Goal: Find specific page/section: Find specific page/section

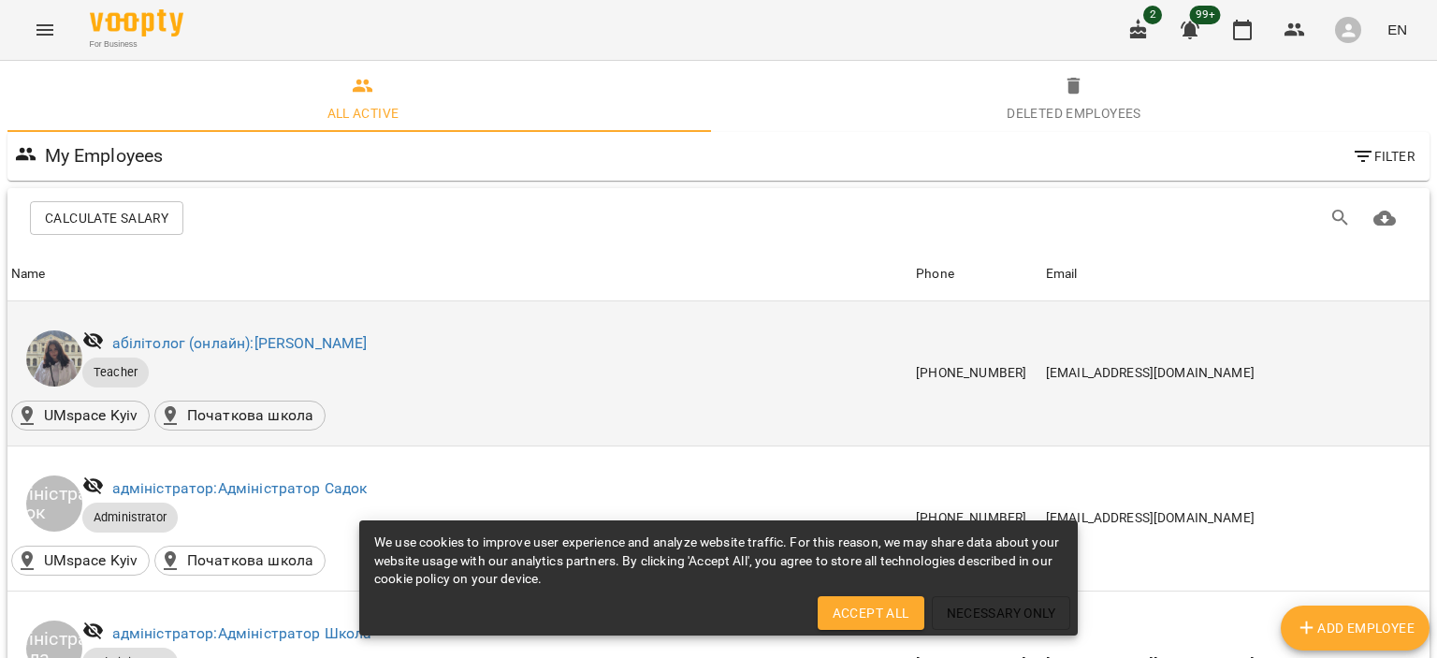
scroll to position [561, 0]
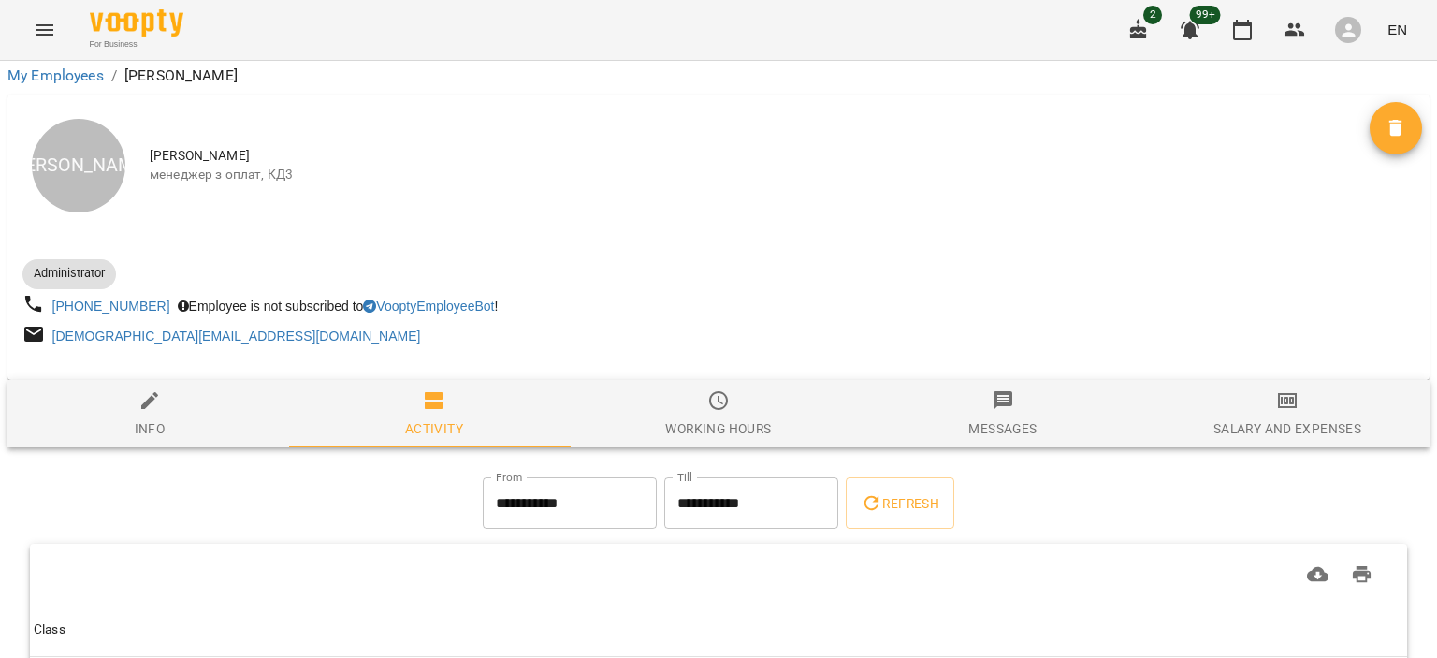
scroll to position [150, 0]
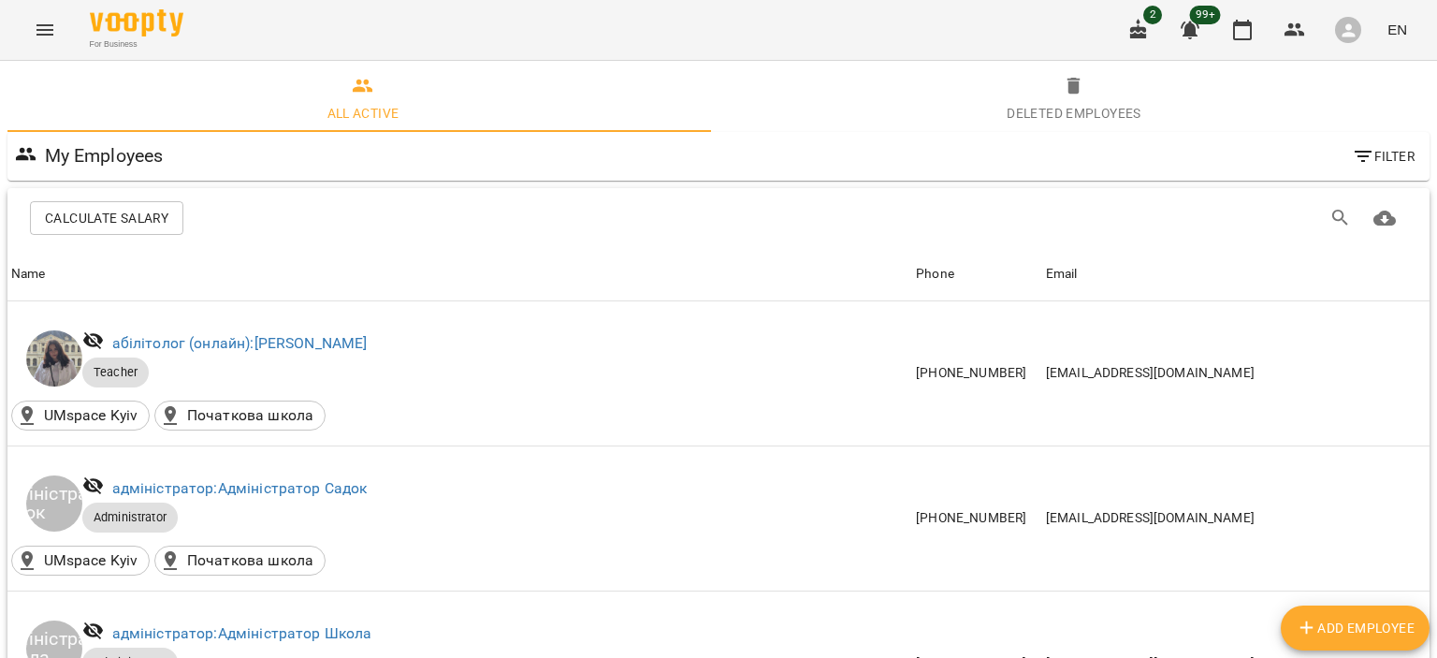
scroll to position [2433, 0]
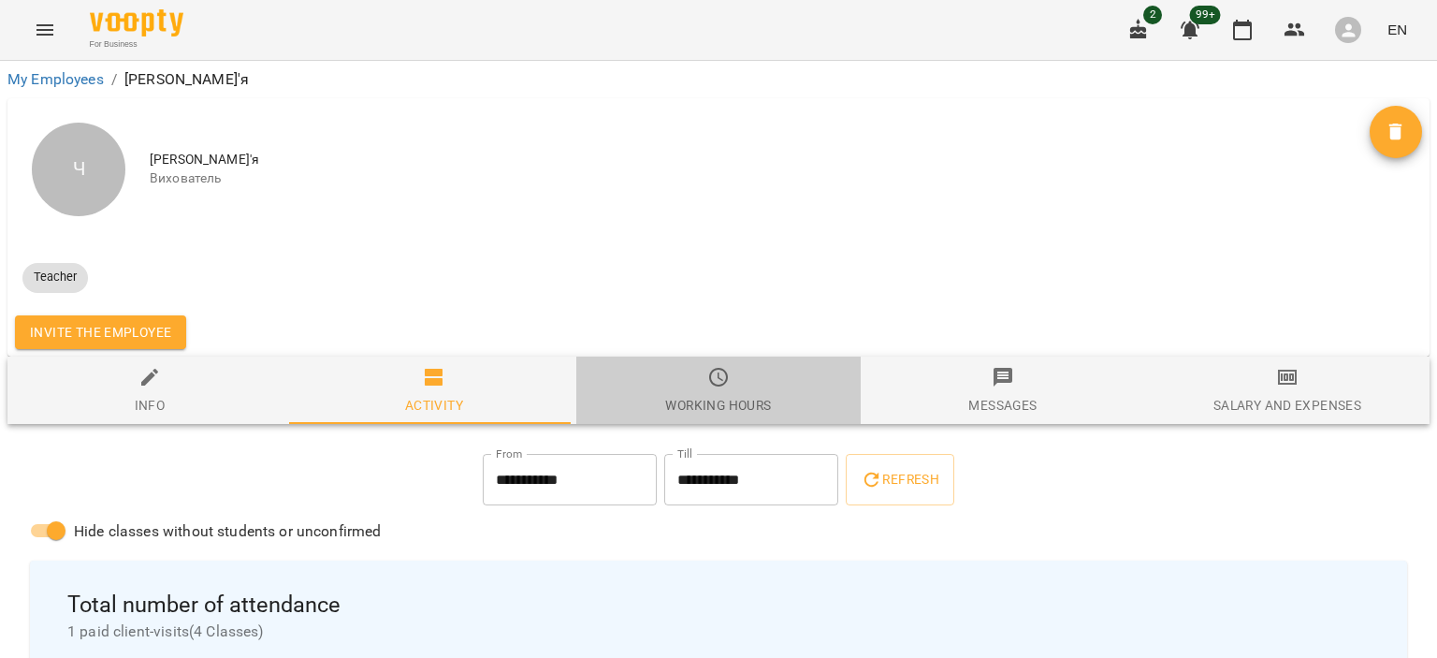
click at [729, 388] on span "Working hours" at bounding box center [719, 391] width 262 height 51
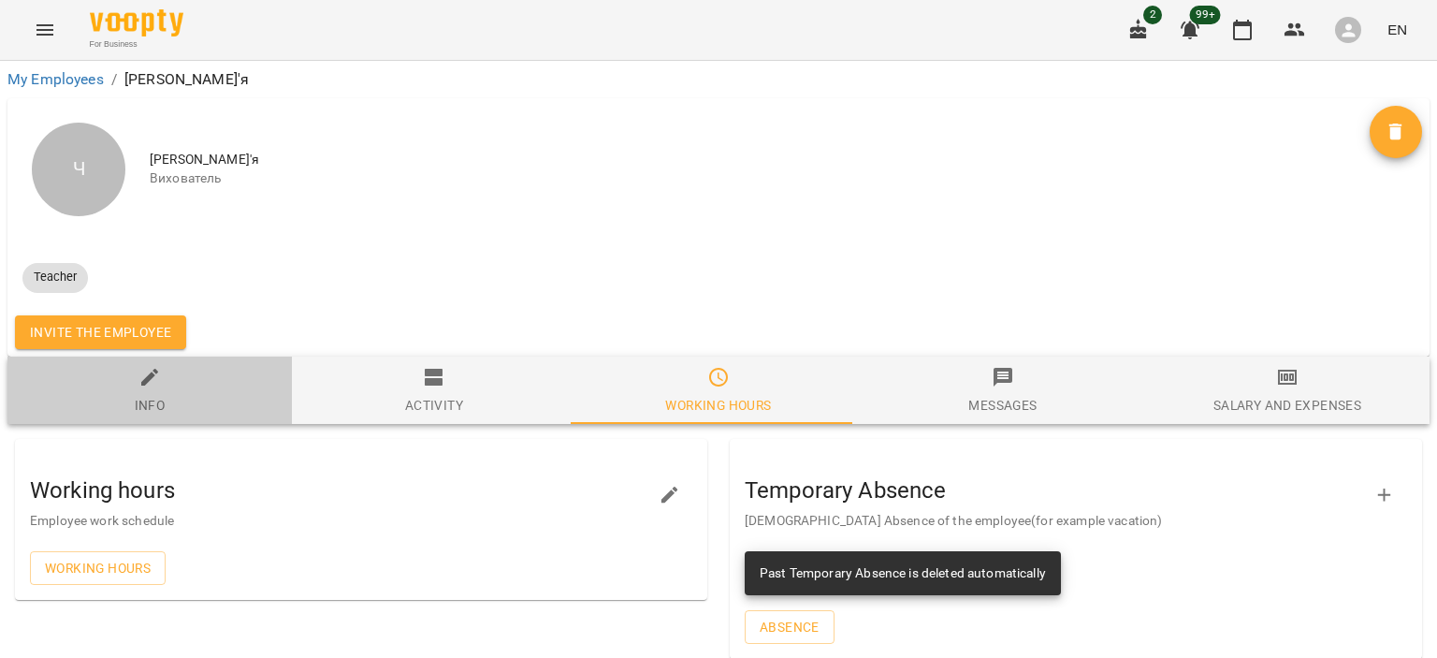
click at [206, 400] on span "Info" at bounding box center [150, 391] width 262 height 51
select select "**"
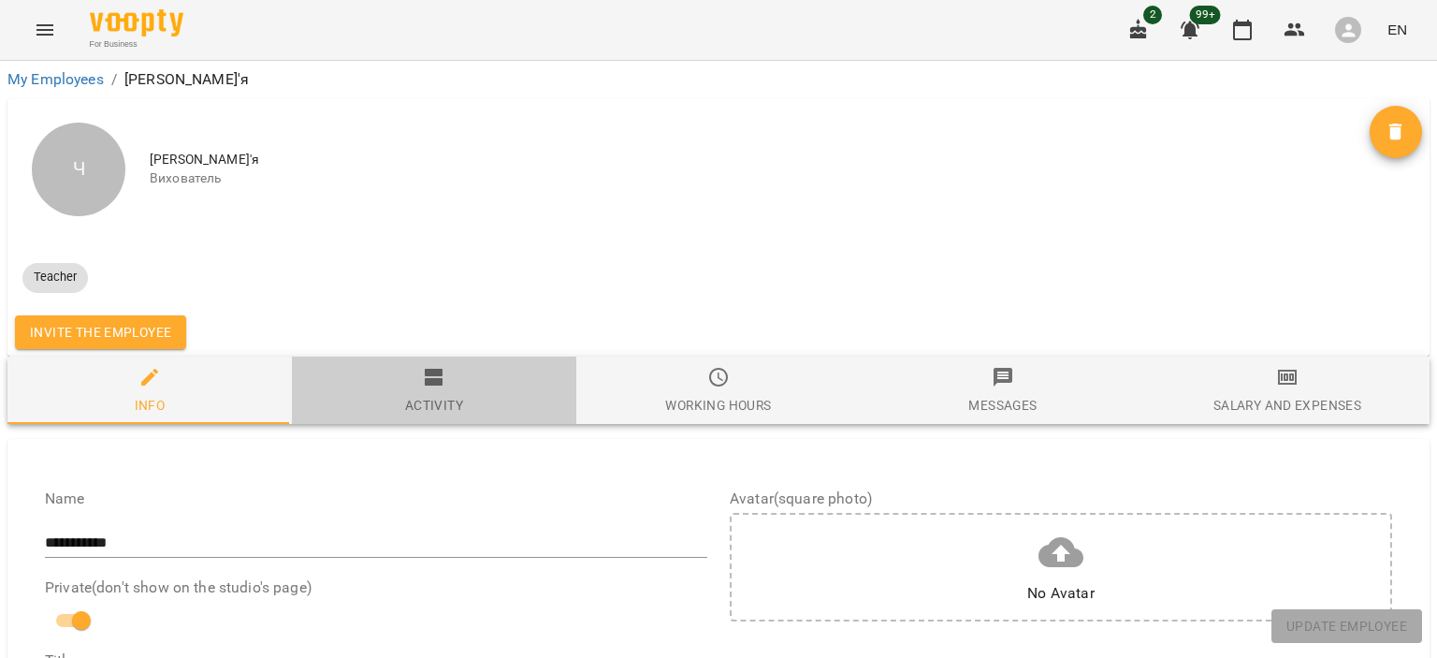
click at [471, 375] on span "Activity" at bounding box center [434, 391] width 262 height 51
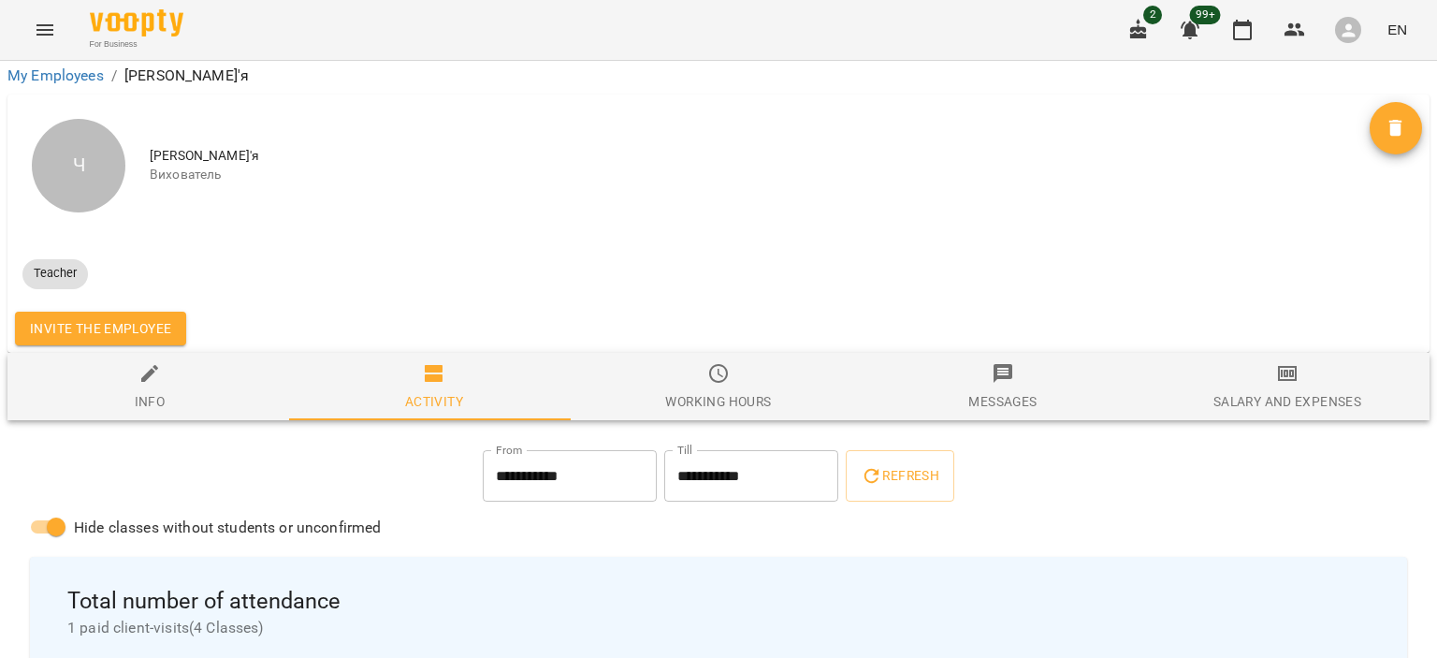
scroll to position [1170, 0]
